Goal: Task Accomplishment & Management: Use online tool/utility

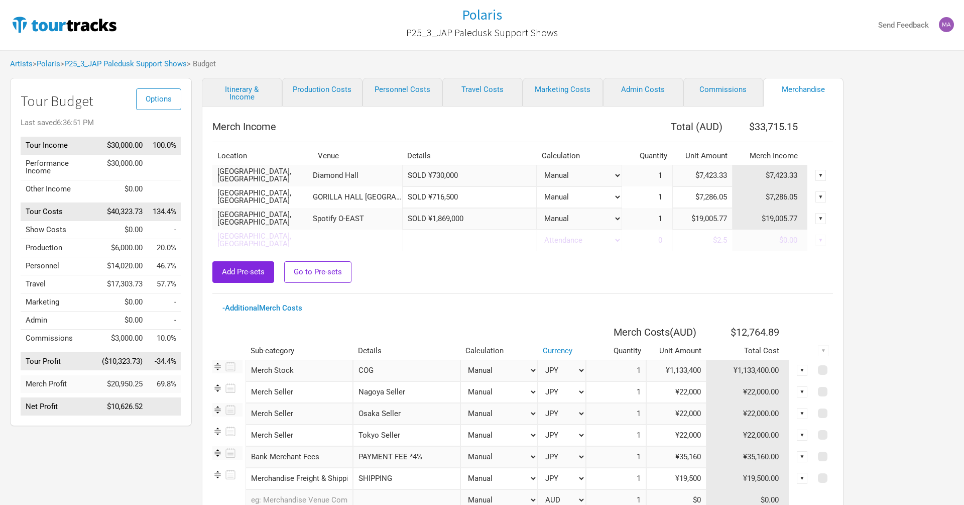
select select "Set Amount"
select select "JPY"
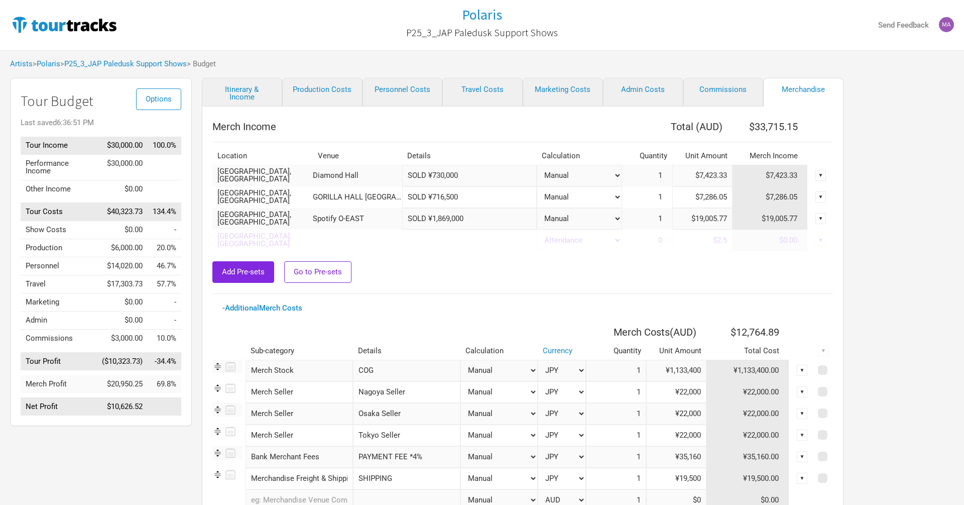
select select "JPY"
drag, startPoint x: 492, startPoint y: 217, endPoint x: 405, endPoint y: 208, distance: 86.8
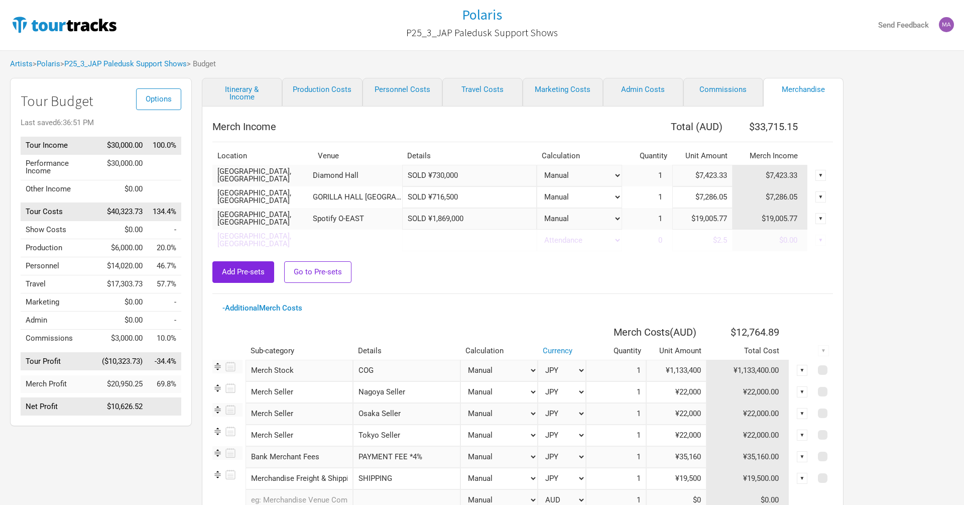
click at [413, 210] on input "SOLD ¥1,869,000" at bounding box center [469, 219] width 135 height 22
type input "SOLD ¥1,869,000"
click at [826, 220] on div "▼" at bounding box center [820, 218] width 25 height 11
click at [818, 220] on div "▼" at bounding box center [820, 218] width 11 height 11
click at [809, 234] on link "Clear" at bounding box center [812, 234] width 18 height 8
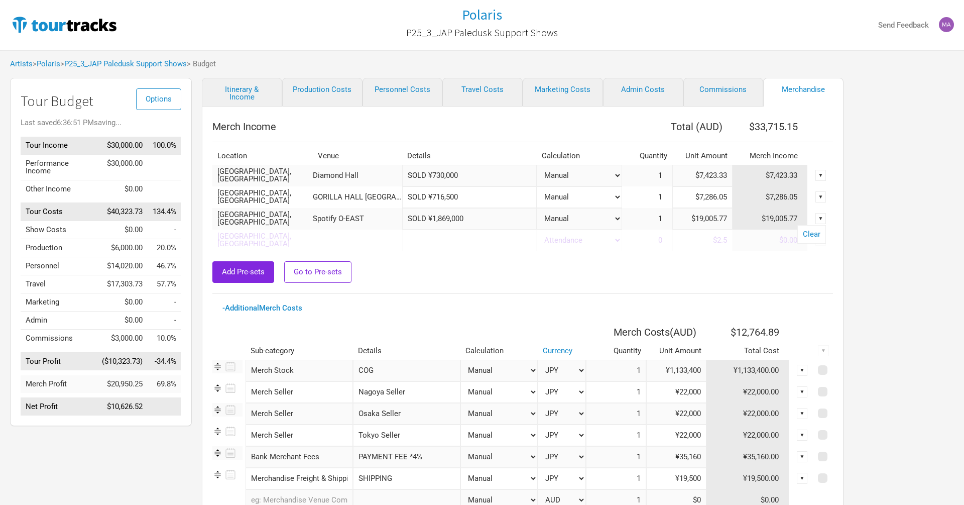
select select "Tickets"
type input "$0"
click at [411, 97] on link "Personnel Costs" at bounding box center [403, 92] width 80 height 29
select select "Total Days"
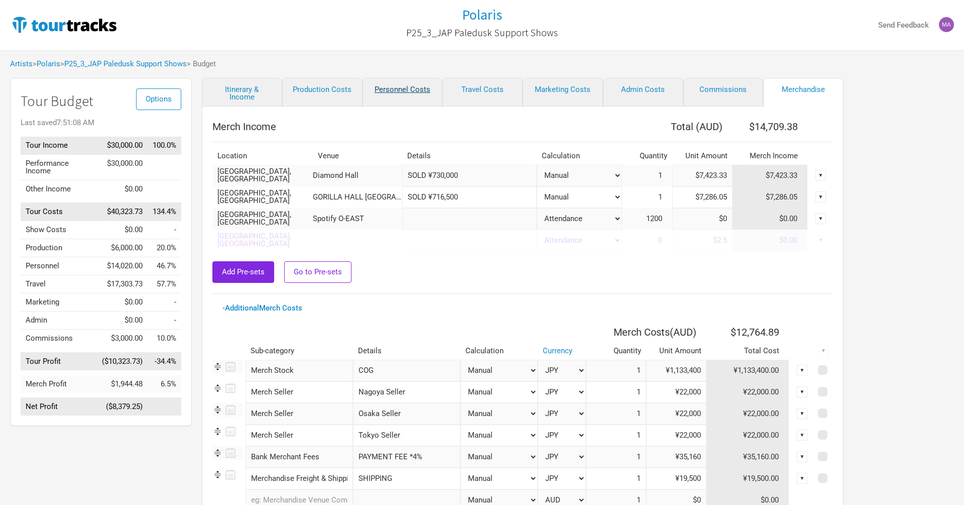
select select "Total Days"
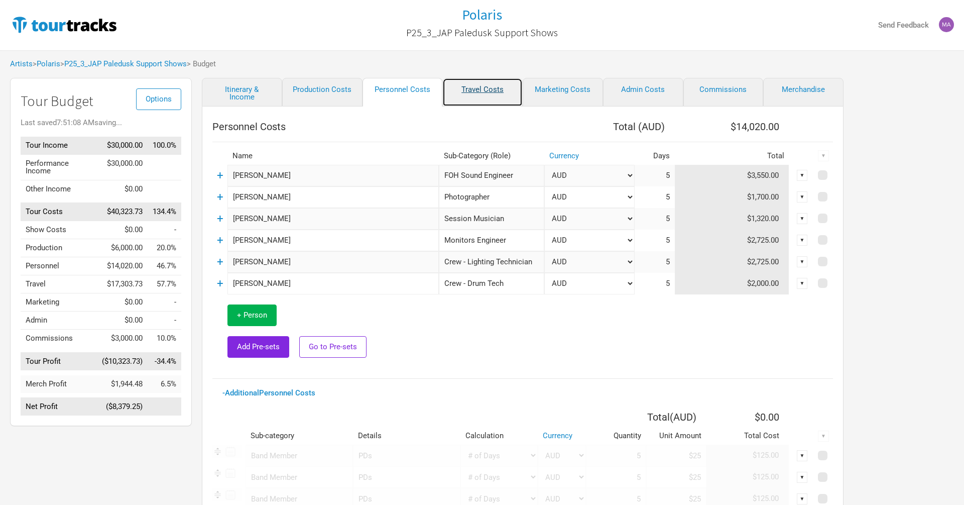
click at [473, 89] on link "Travel Costs" at bounding box center [482, 92] width 80 height 29
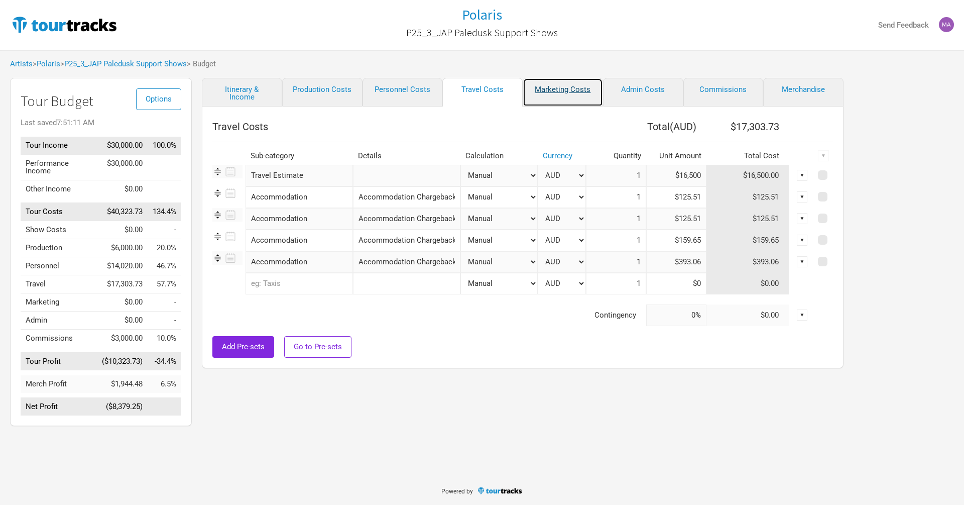
click at [533, 90] on link "Marketing Costs" at bounding box center [563, 92] width 80 height 29
select select "% of Gross"
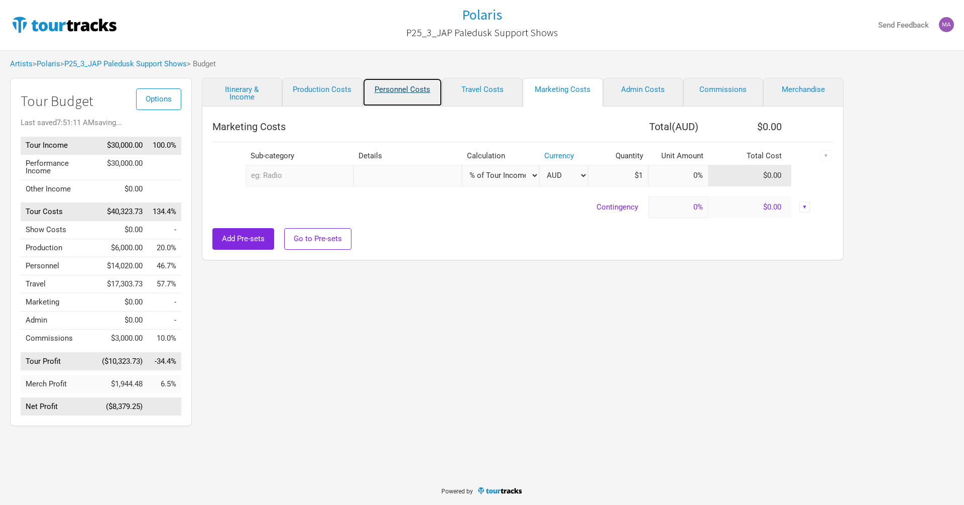
click at [397, 87] on link "Personnel Costs" at bounding box center [403, 92] width 80 height 29
select select "Total Days"
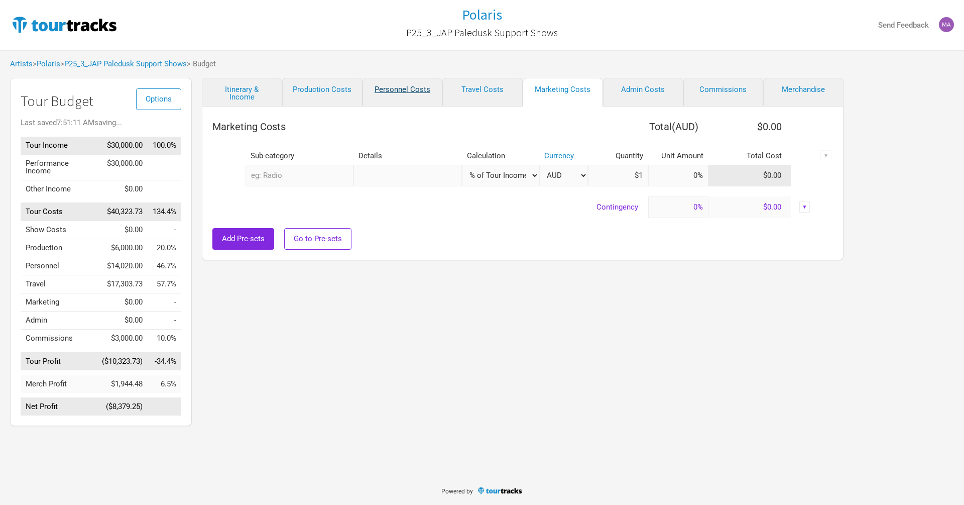
select select "Total Days"
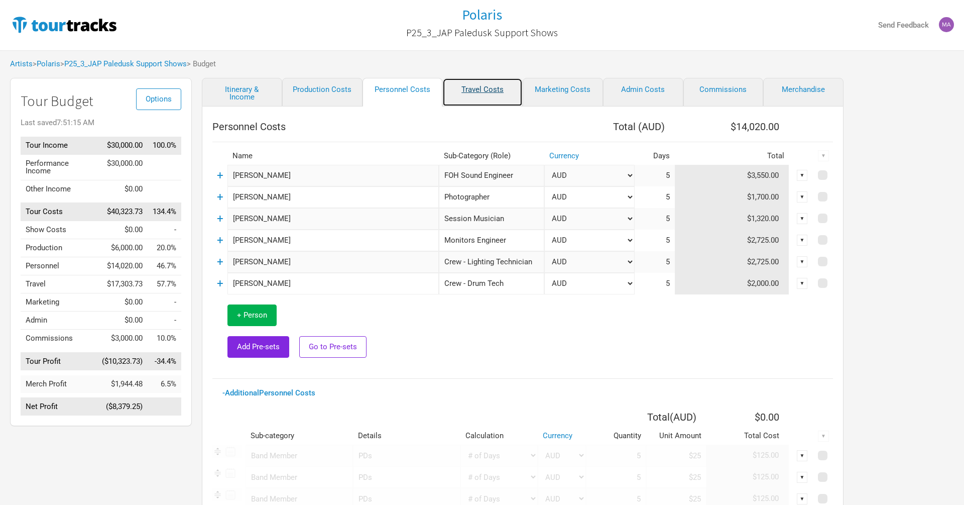
click at [482, 85] on link "Travel Costs" at bounding box center [482, 92] width 80 height 29
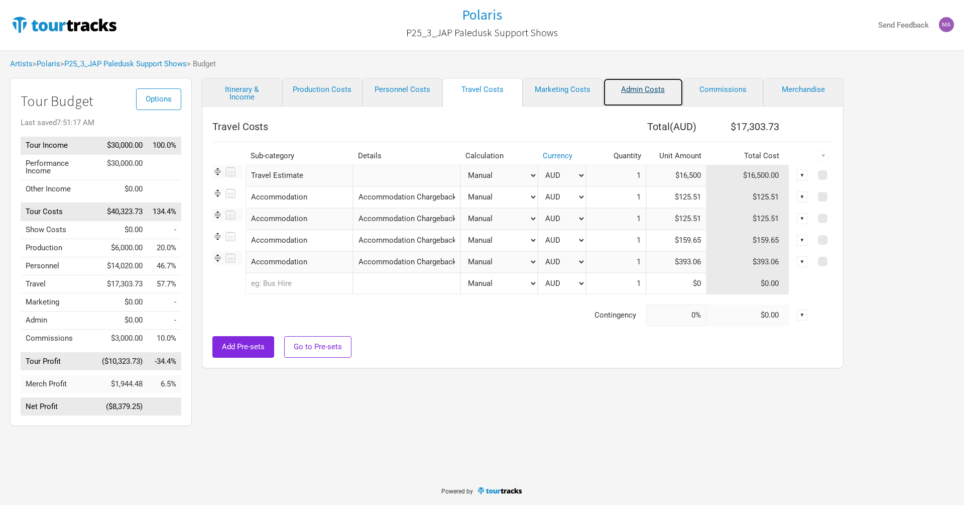
click at [645, 92] on link "Admin Costs" at bounding box center [643, 92] width 80 height 29
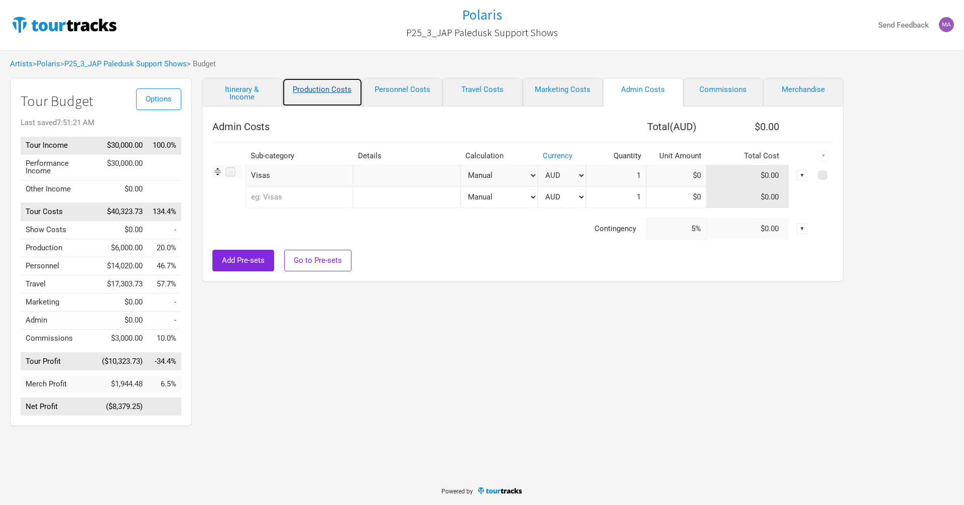
click at [339, 90] on link "Production Costs" at bounding box center [322, 92] width 80 height 29
type input "0%"
select select "Shows"
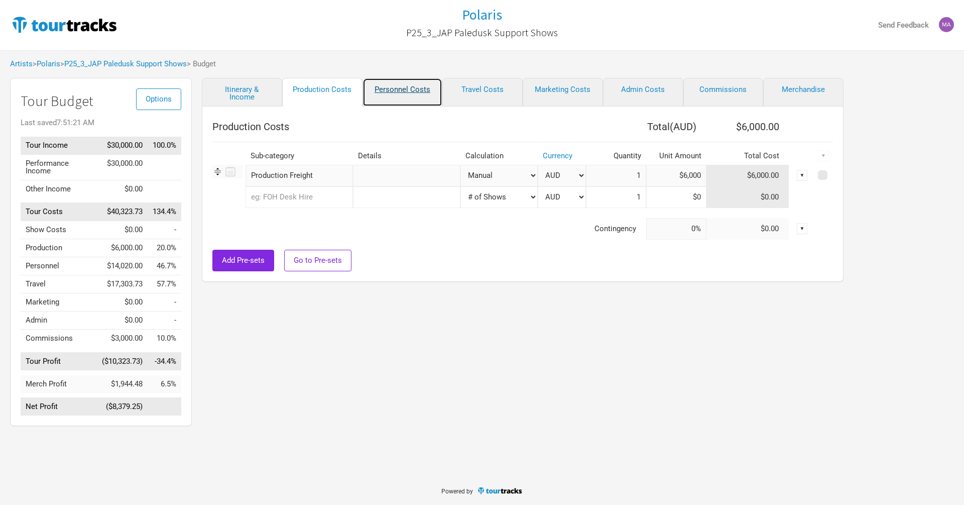
click at [395, 89] on link "Personnel Costs" at bounding box center [403, 92] width 80 height 29
select select "Total Days"
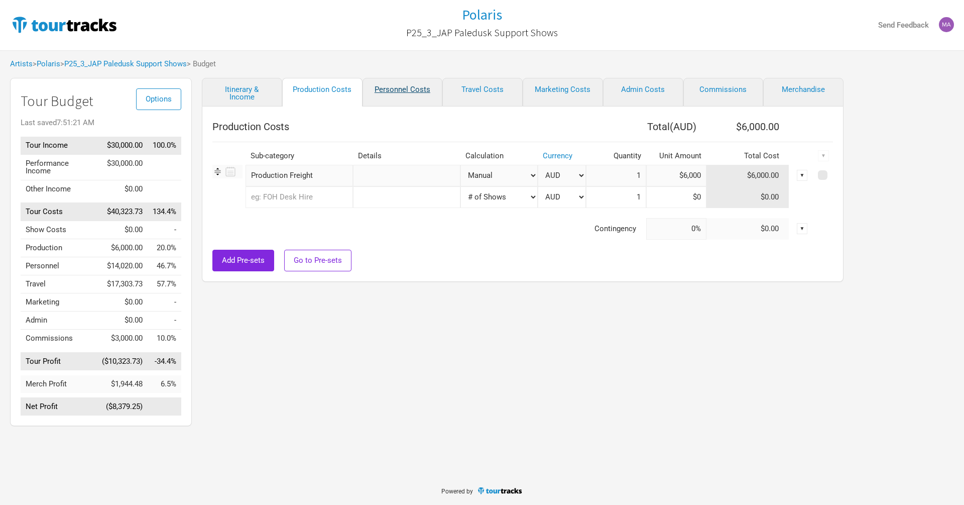
select select "Total Days"
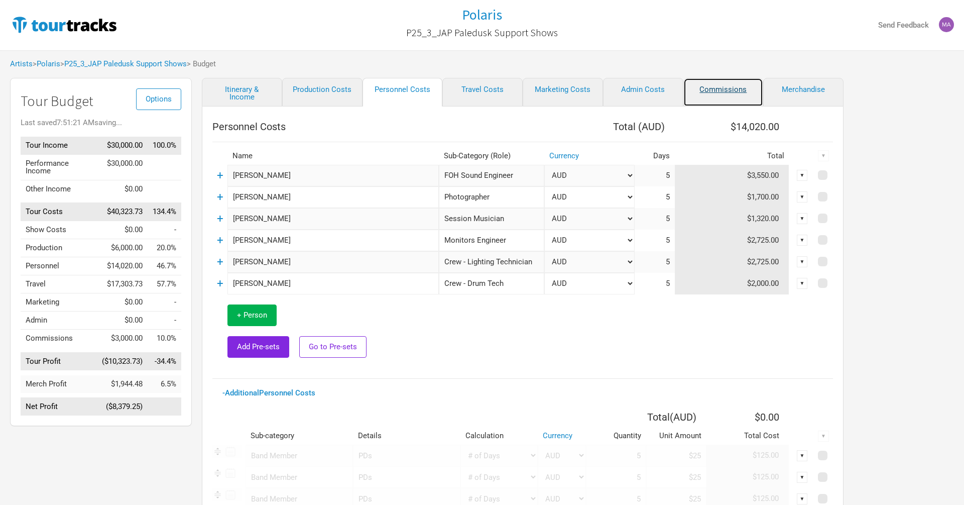
click at [720, 95] on link "Commissions" at bounding box center [723, 92] width 80 height 29
